Goal: Register for event/course

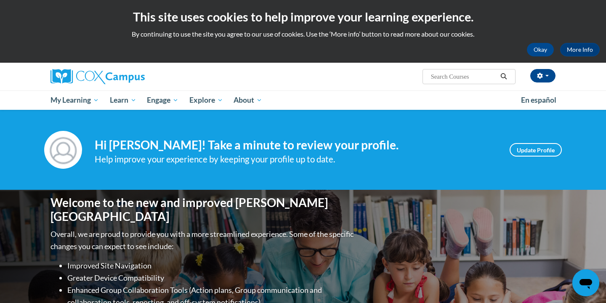
scroll to position [11, 0]
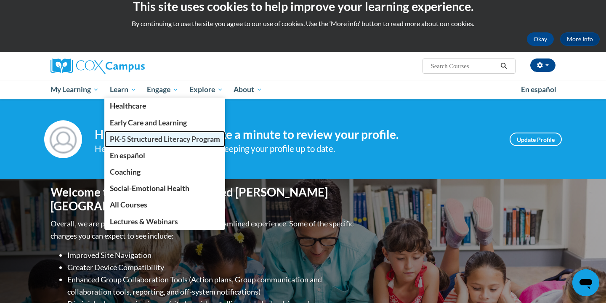
click at [138, 139] on span "PK-5 Structured Literacy Program" at bounding box center [165, 139] width 110 height 9
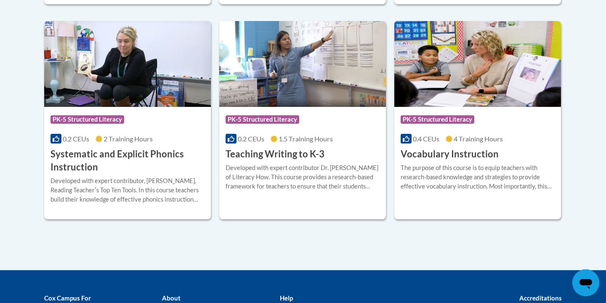
scroll to position [990, 0]
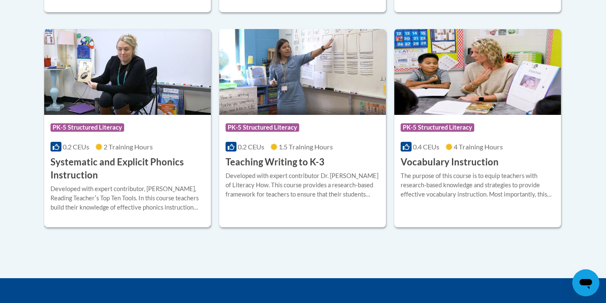
click at [141, 154] on div "Course Category: PK-5 Structured Literacy 0.2 CEUs 2 Training Hours COURSE Syst…" at bounding box center [127, 148] width 167 height 67
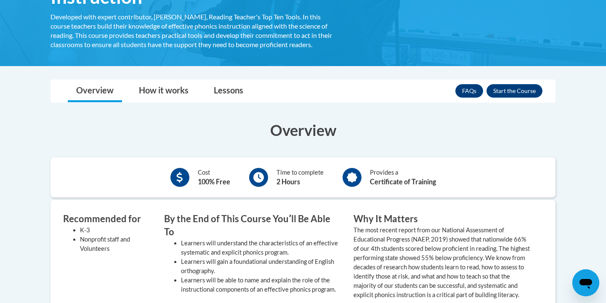
scroll to position [178, 0]
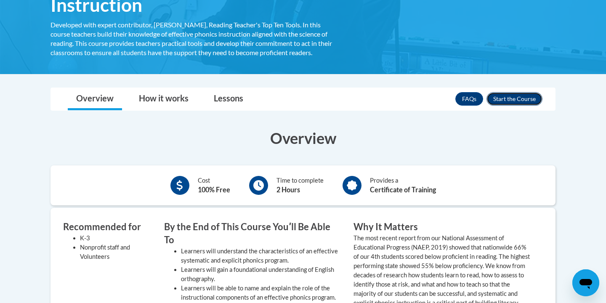
click at [504, 99] on button "Enroll" at bounding box center [515, 98] width 56 height 13
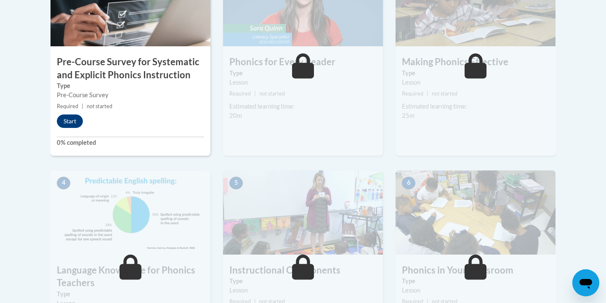
scroll to position [317, 0]
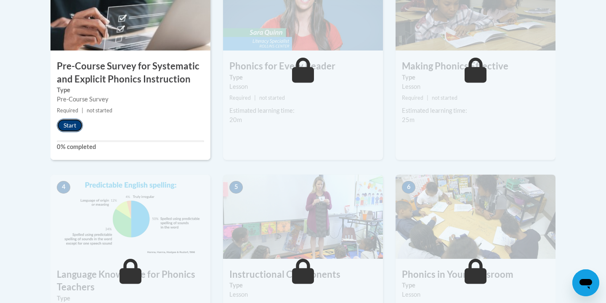
click at [80, 125] on button "Start" at bounding box center [70, 125] width 26 height 13
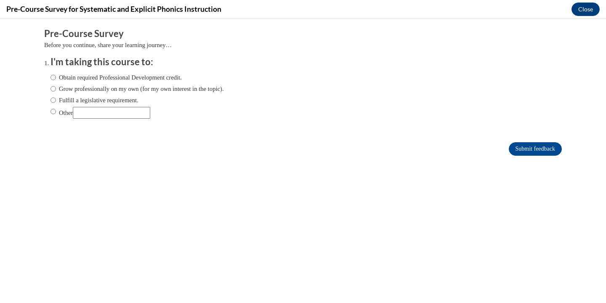
scroll to position [0, 0]
click at [127, 112] on input "Other" at bounding box center [111, 113] width 77 height 12
click at [129, 126] on ol "I'm taking this course to: Obtain required Professional Development credit. Gro…" at bounding box center [303, 94] width 518 height 76
click at [112, 115] on input "Other" at bounding box center [111, 113] width 77 height 12
click at [50, 78] on ol "I'm taking this course to: Obtain required Professional Development credit. Gro…" at bounding box center [303, 94] width 518 height 76
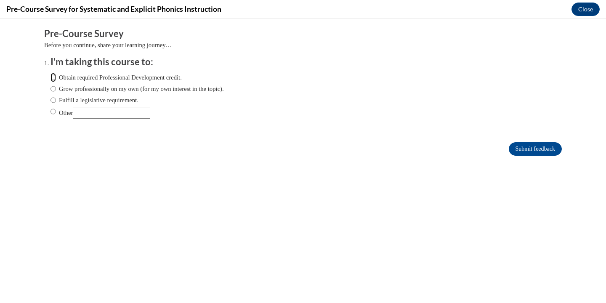
click at [52, 79] on input "Obtain required Professional Development credit." at bounding box center [53, 77] width 5 height 9
radio input "true"
click at [528, 150] on input "Submit feedback" at bounding box center [535, 148] width 53 height 13
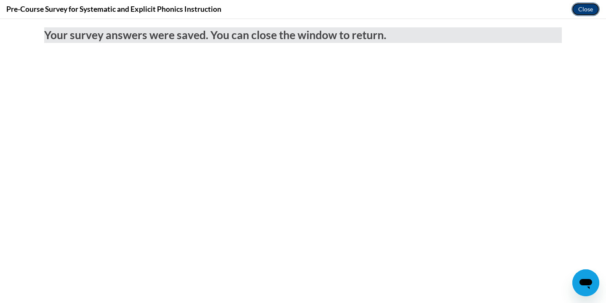
click at [592, 12] on button "Close" at bounding box center [586, 9] width 28 height 13
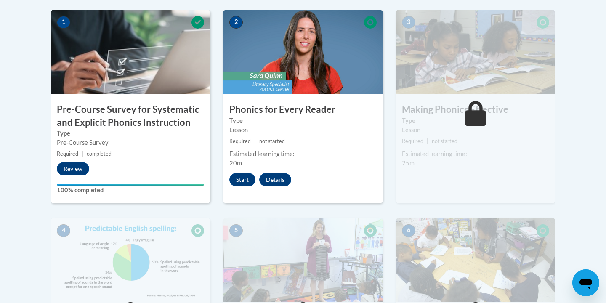
scroll to position [268, 0]
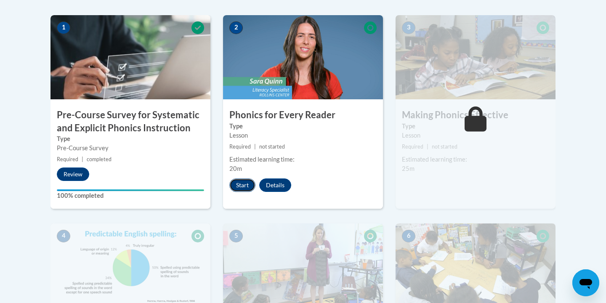
click at [241, 185] on button "Start" at bounding box center [242, 185] width 26 height 13
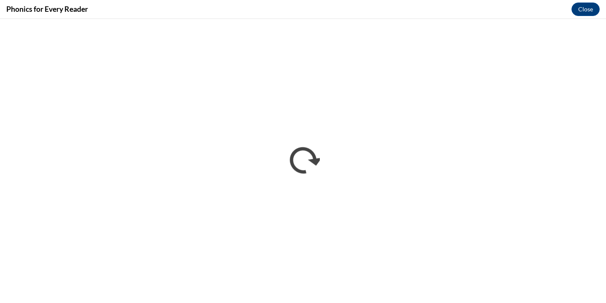
scroll to position [0, 0]
